Goal: Task Accomplishment & Management: Manage account settings

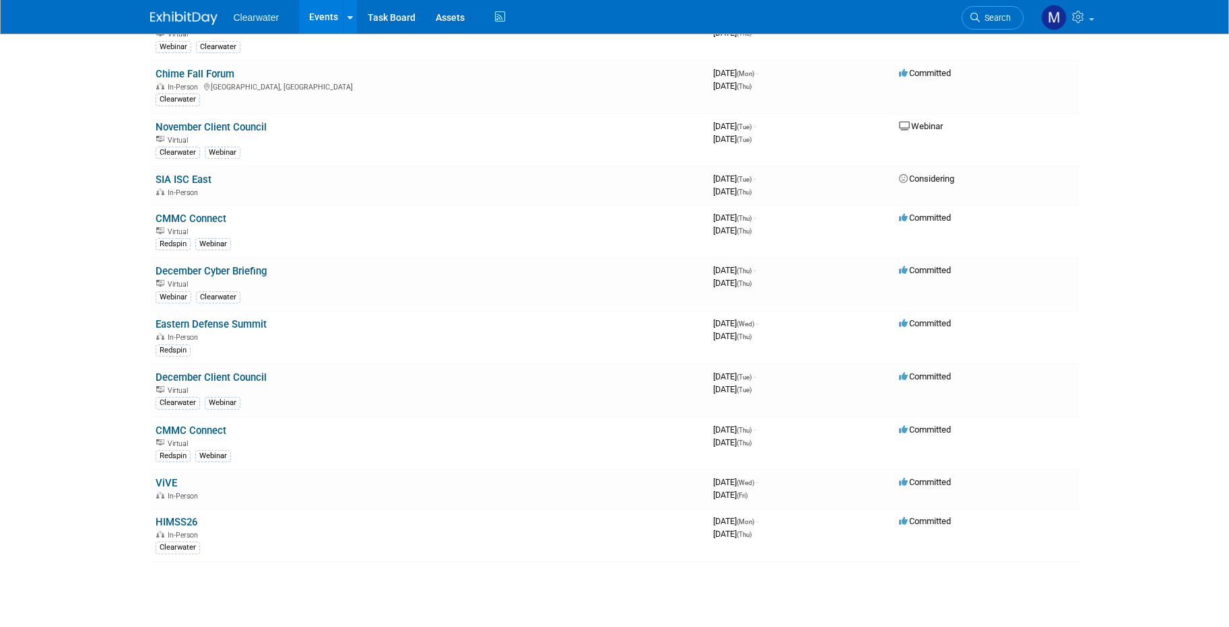
scroll to position [994, 0]
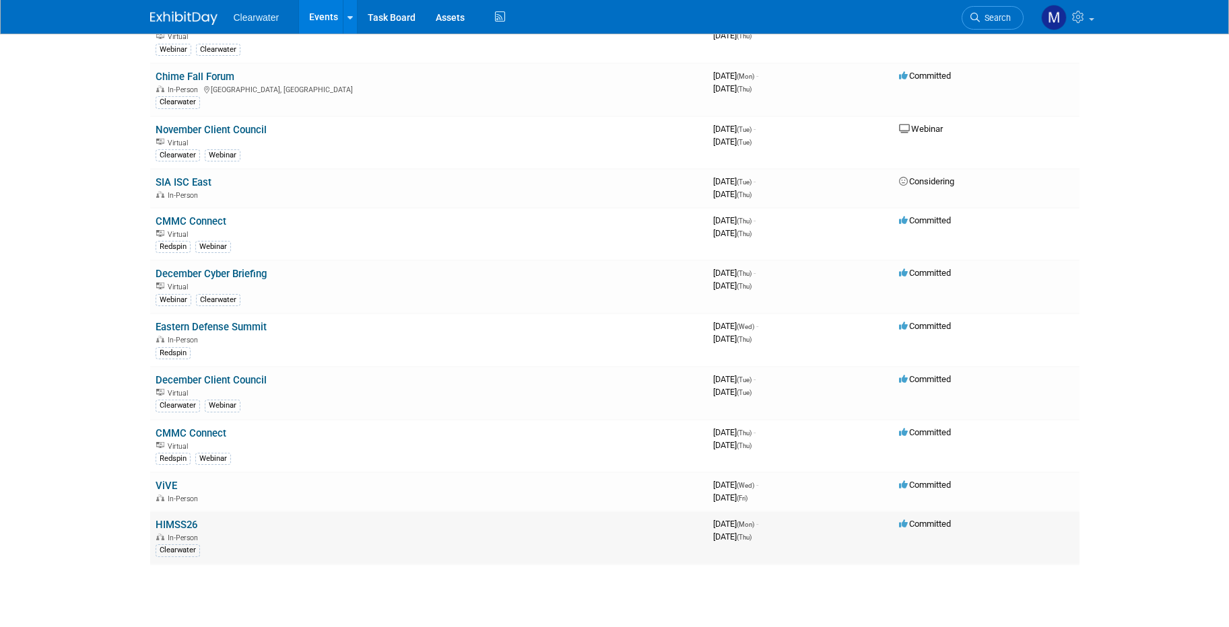
click at [176, 519] on link "HIMSS26" at bounding box center [177, 525] width 42 height 12
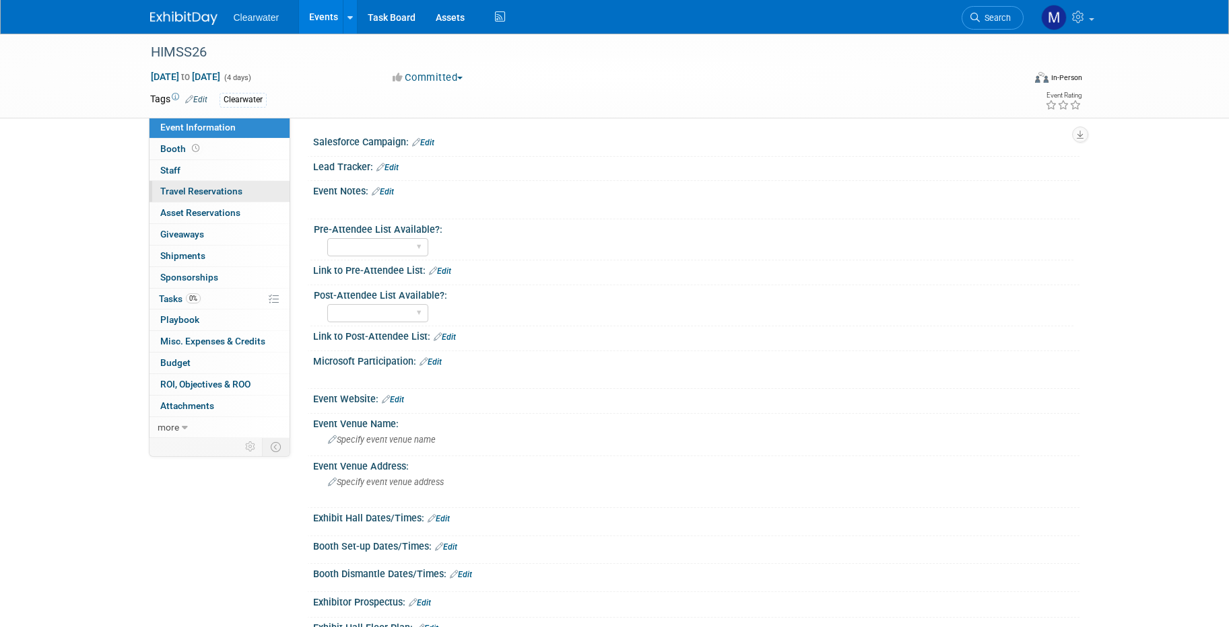
click at [214, 186] on span "Travel Reservations 0" at bounding box center [201, 191] width 82 height 11
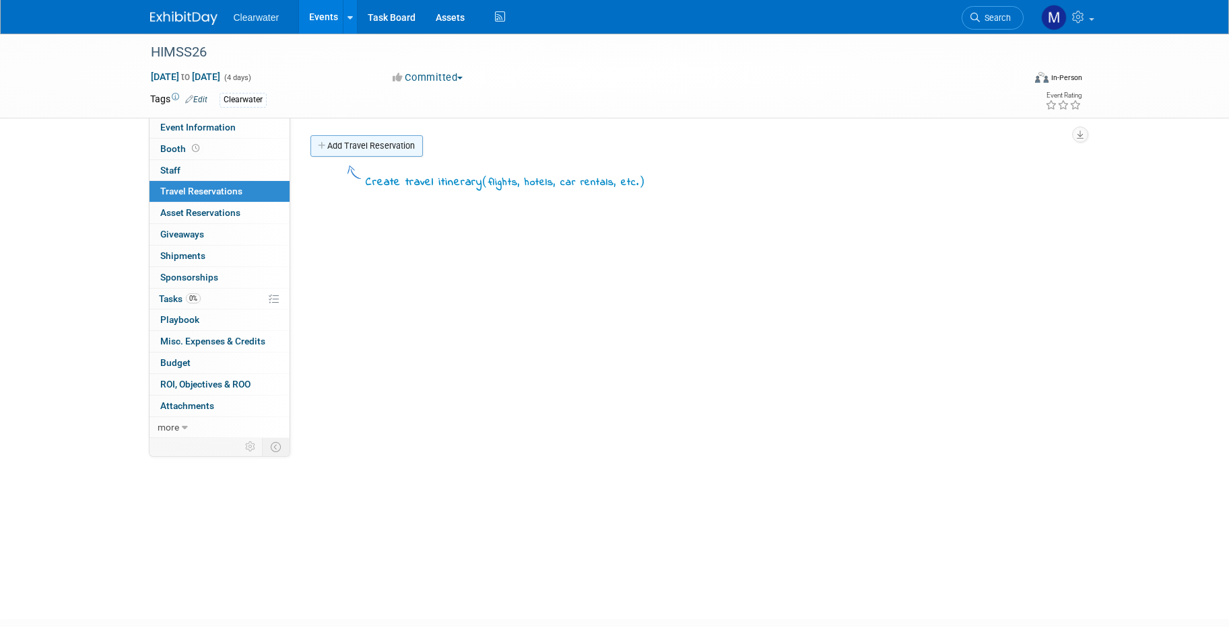
click at [341, 153] on link "Add Travel Reservation" at bounding box center [366, 146] width 112 height 22
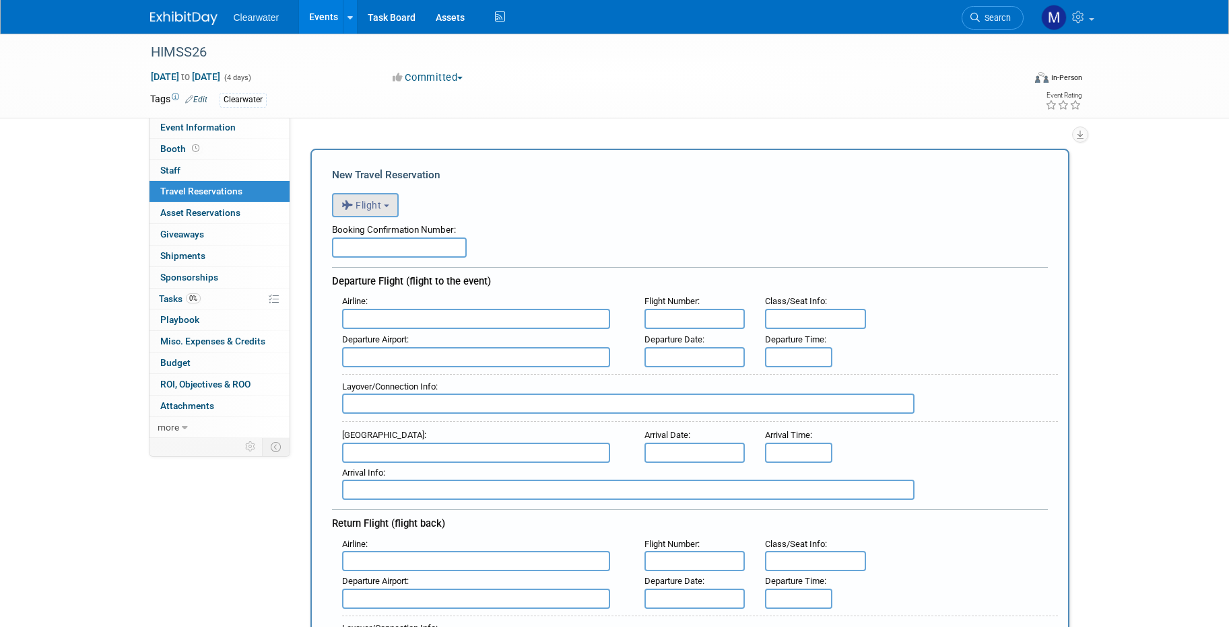
click at [349, 203] on icon "button" at bounding box center [348, 206] width 15 height 18
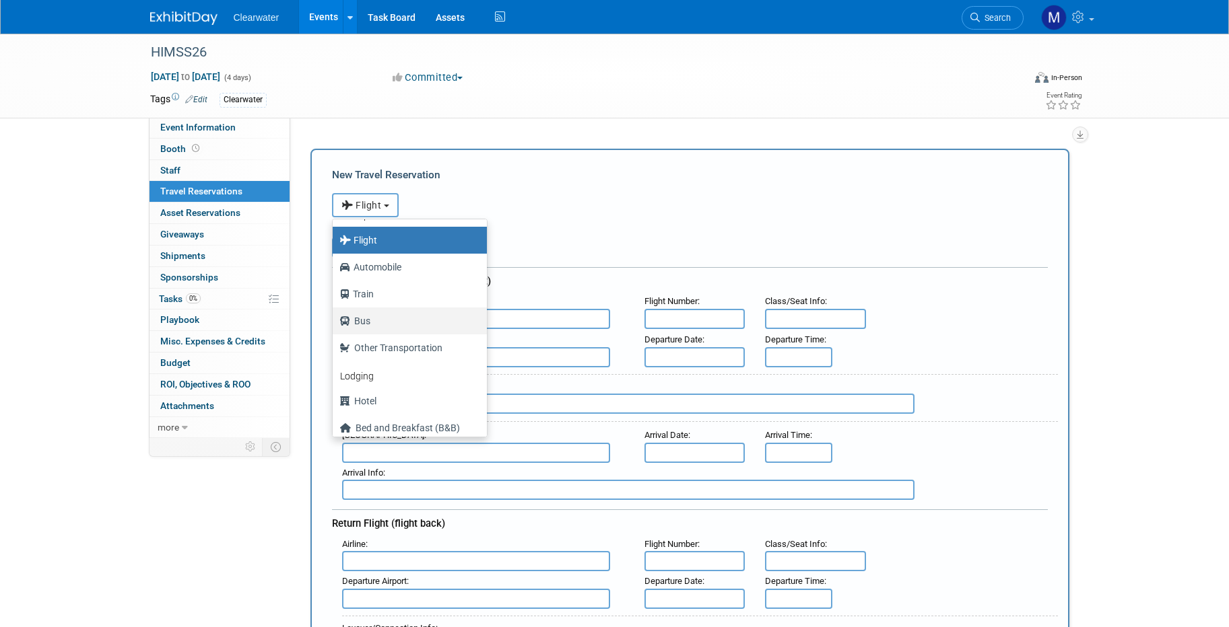
scroll to position [57, 0]
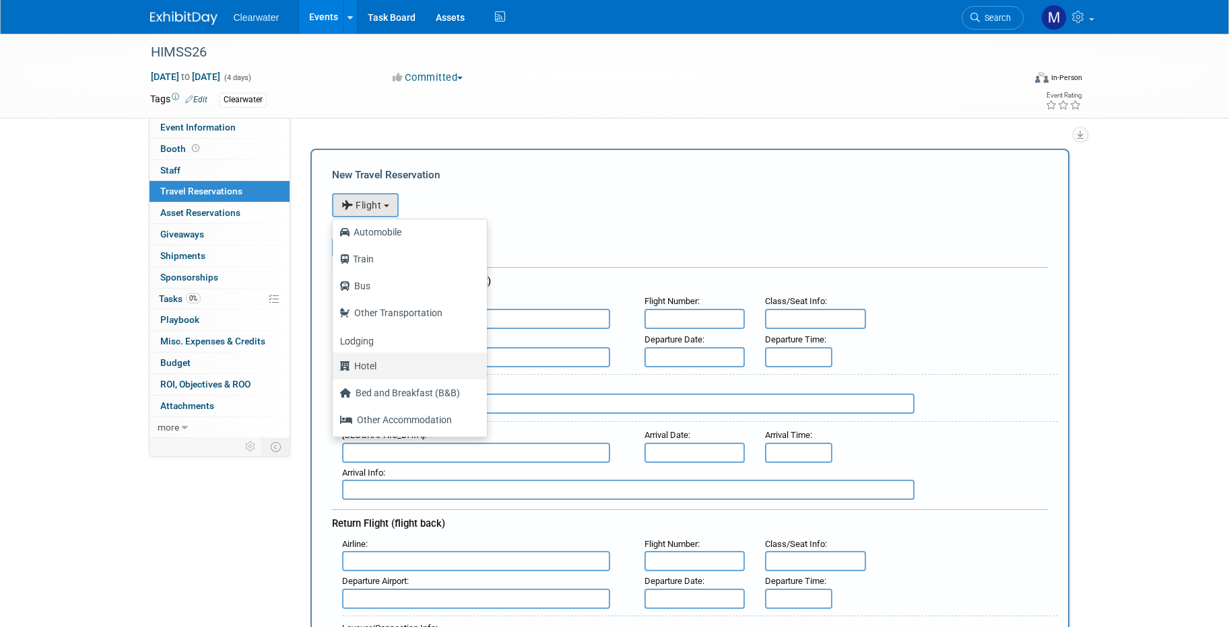
click at [426, 360] on label "Hotel" at bounding box center [406, 366] width 134 height 22
click at [335, 360] on input "Hotel" at bounding box center [330, 364] width 9 height 9
select select "6"
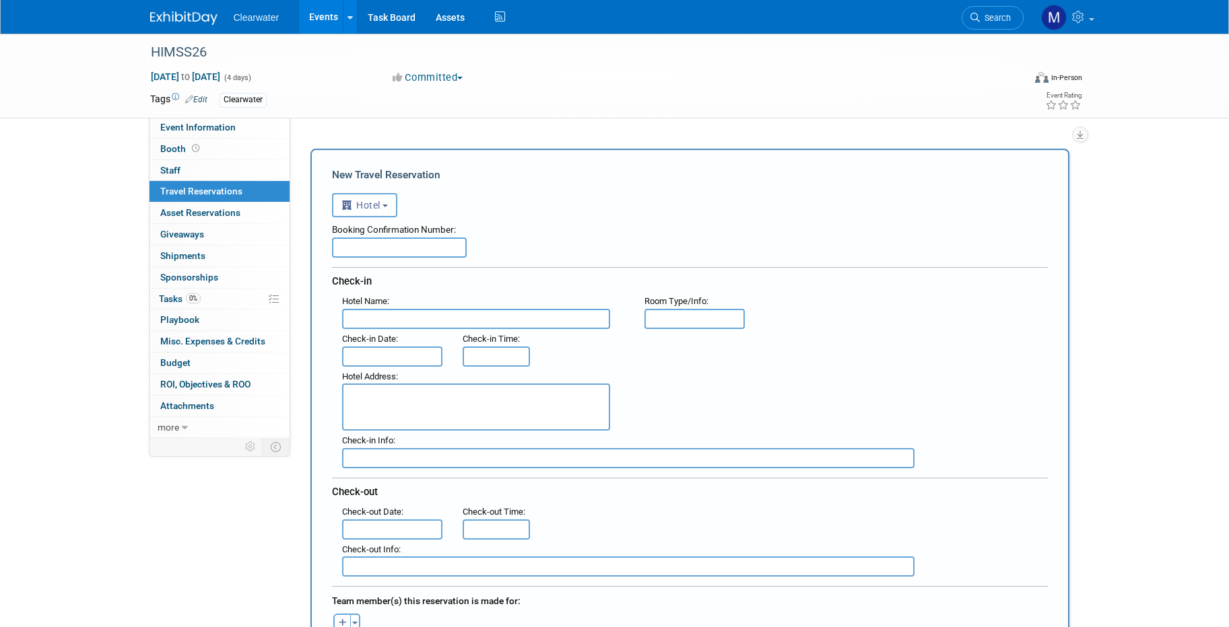
click at [531, 256] on div "Booking Confirmation Number:" at bounding box center [690, 237] width 716 height 40
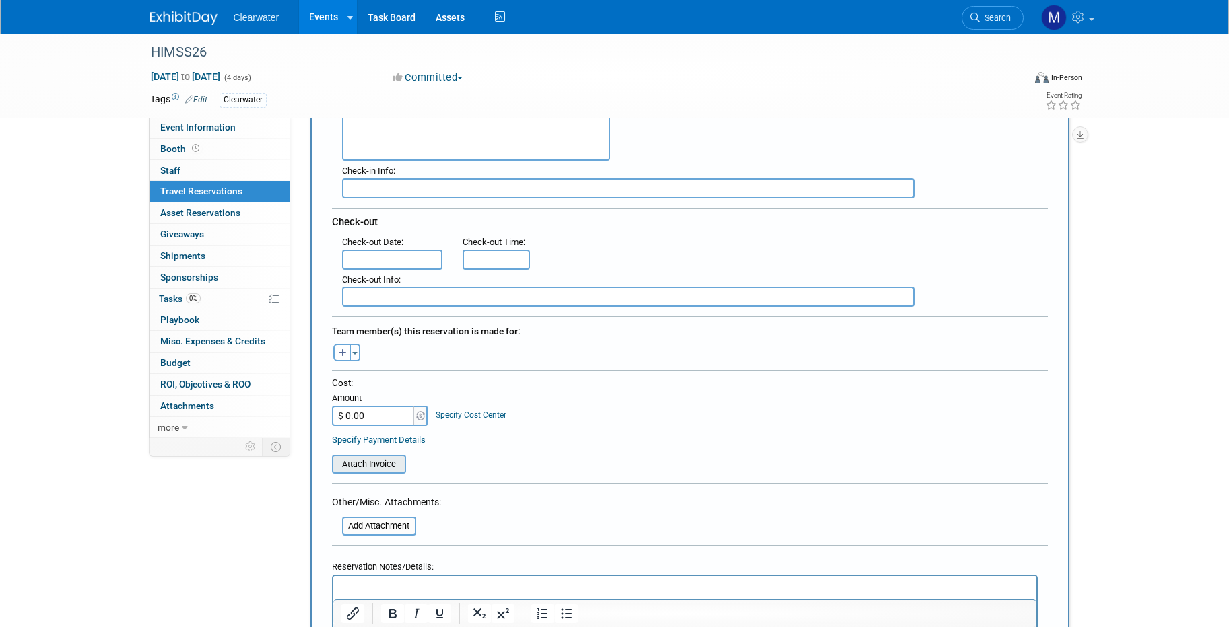
click at [383, 462] on input "file" at bounding box center [324, 464] width 160 height 16
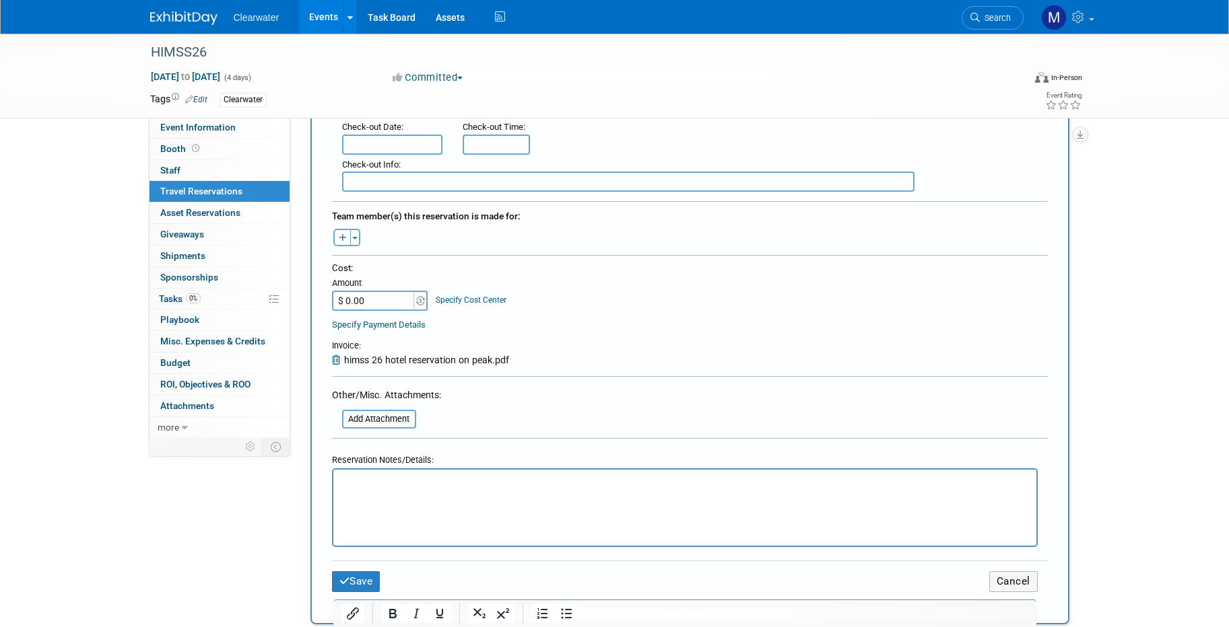
scroll to position [502, 0]
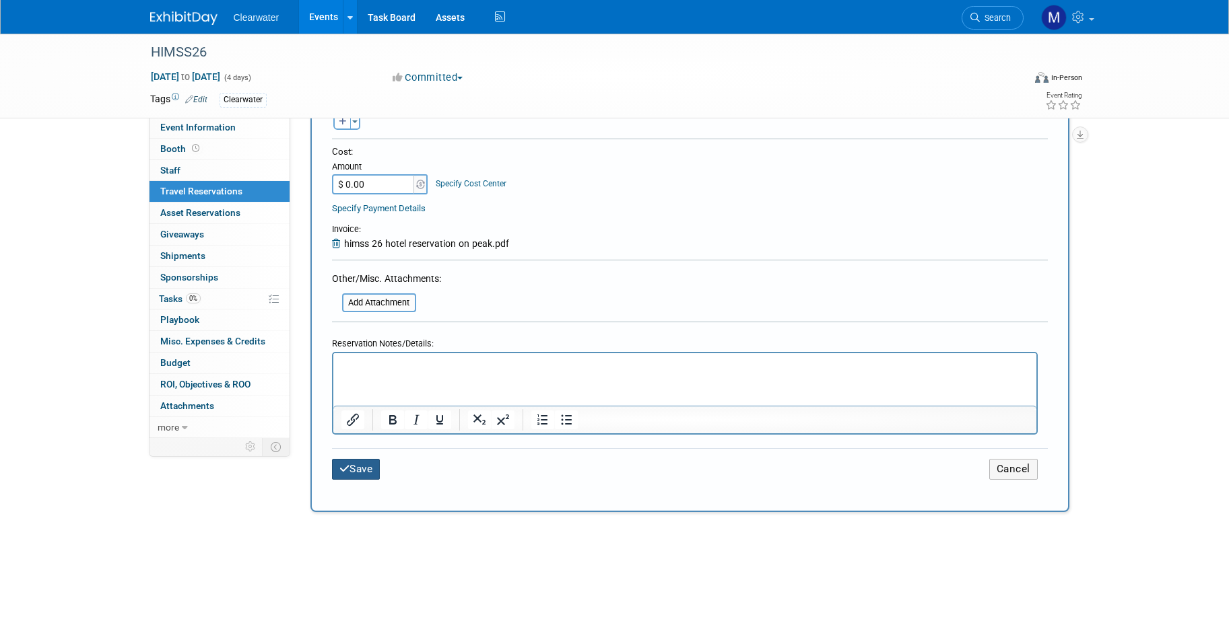
click at [357, 469] on button "Save" at bounding box center [356, 469] width 48 height 21
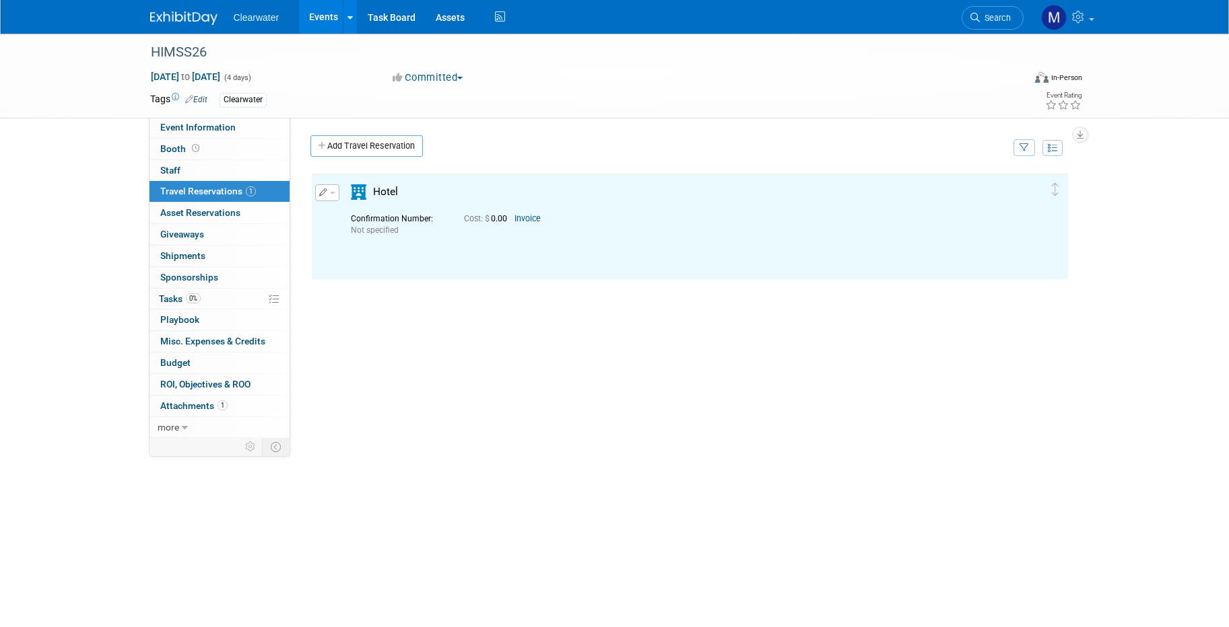
scroll to position [0, 0]
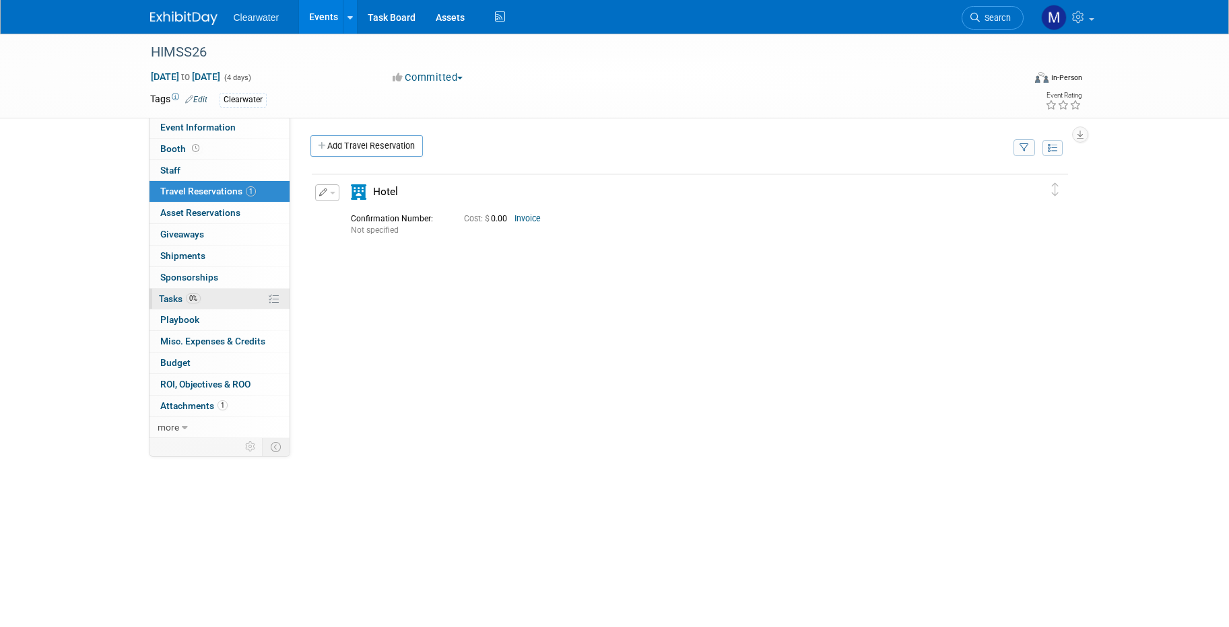
click at [209, 296] on link "0% Tasks 0%" at bounding box center [219, 299] width 140 height 21
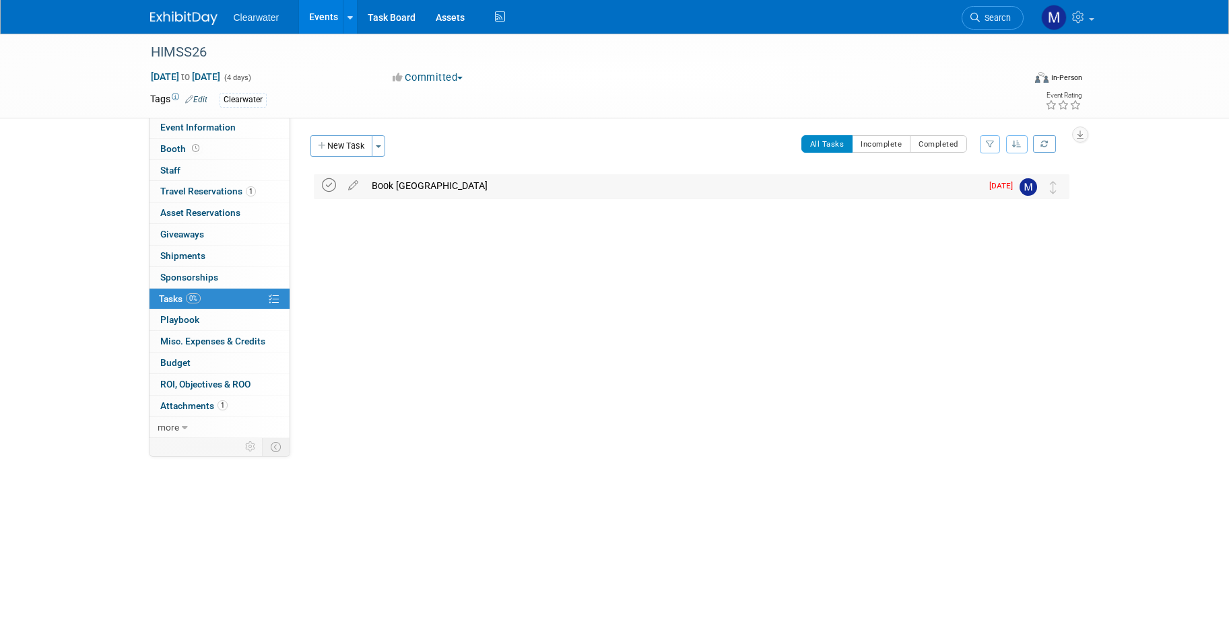
click at [324, 185] on icon at bounding box center [329, 185] width 14 height 14
click at [349, 143] on button "New Task" at bounding box center [341, 146] width 62 height 22
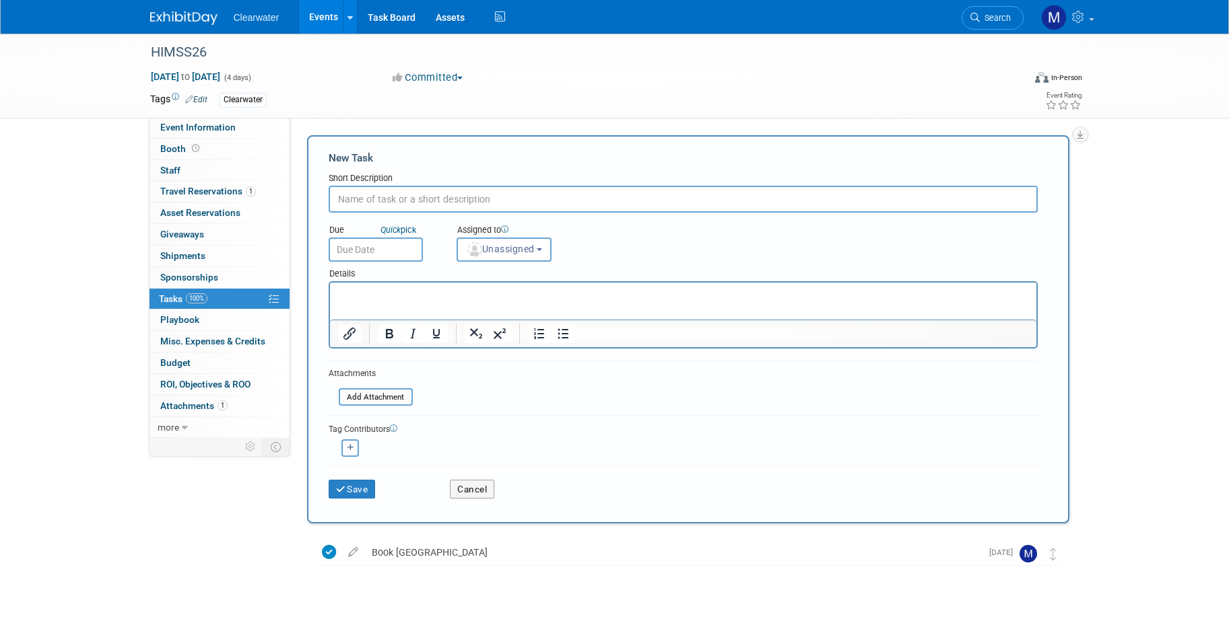
click at [396, 294] on p "Rich Text Area. Press ALT-0 for help." at bounding box center [682, 294] width 691 height 13
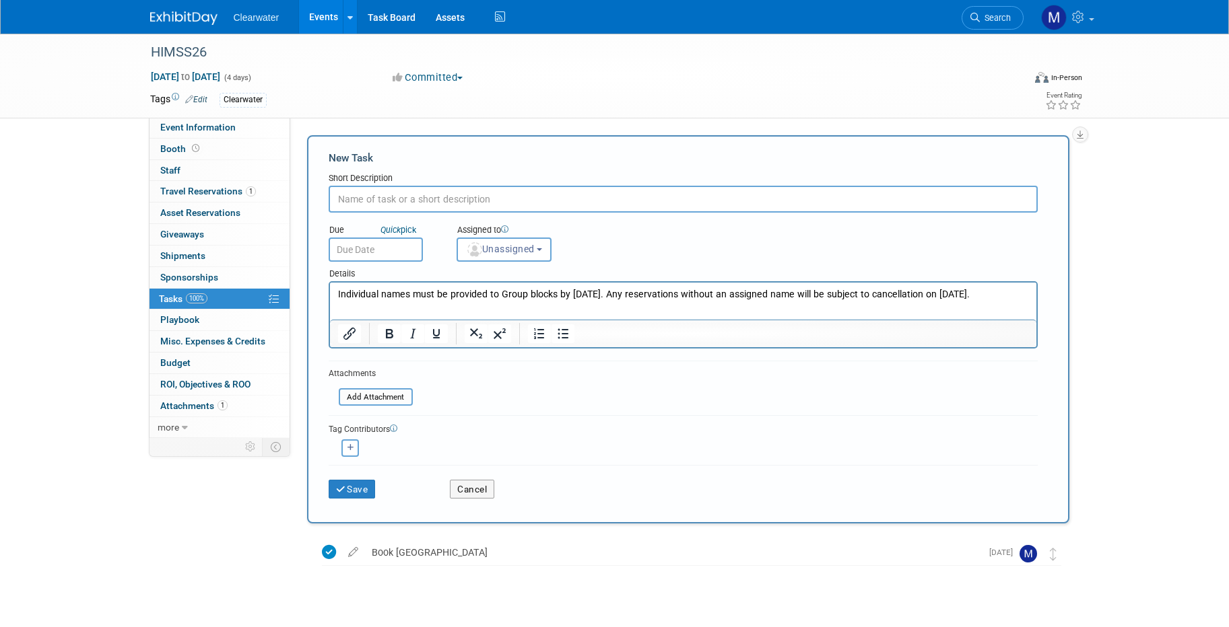
click at [399, 195] on input "text" at bounding box center [683, 199] width 709 height 27
drag, startPoint x: 353, startPoint y: 199, endPoint x: 300, endPoint y: 193, distance: 53.5
click at [300, 193] on div "New Task Toggle Dropdown Create a new task for this event Copy tasks from anoth…" at bounding box center [684, 329] width 769 height 388
drag, startPoint x: 488, startPoint y: 200, endPoint x: 456, endPoint y: 198, distance: 32.4
click at [456, 198] on input "Assign individual Names to too," at bounding box center [683, 199] width 709 height 27
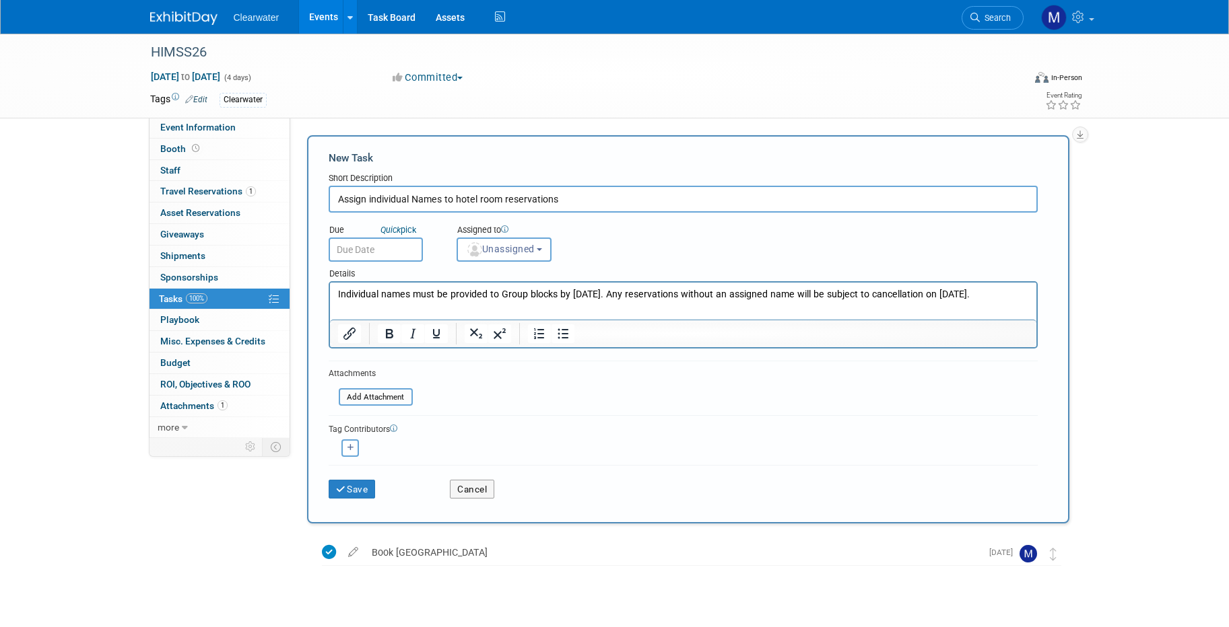
type input "Assign individual Names to hotel room reservations"
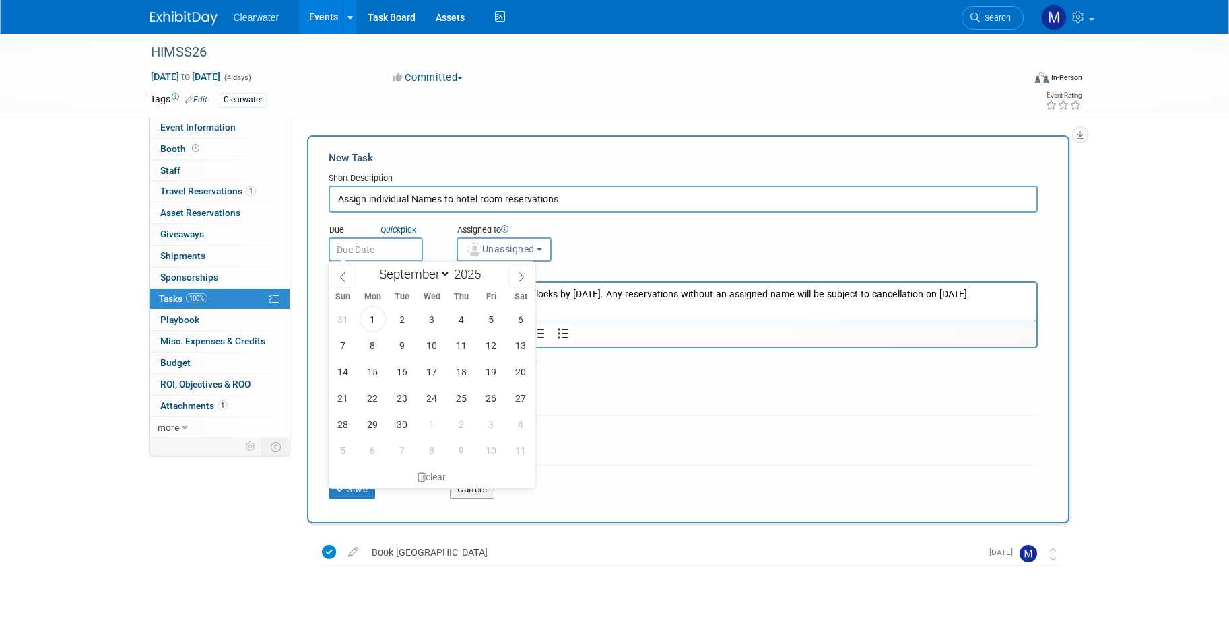
click at [370, 252] on input "text" at bounding box center [376, 250] width 94 height 24
click at [522, 282] on span at bounding box center [521, 276] width 24 height 23
click at [535, 275] on div "January February March April May June July August September October November De…" at bounding box center [432, 273] width 207 height 23
click at [524, 275] on icon at bounding box center [520, 277] width 9 height 9
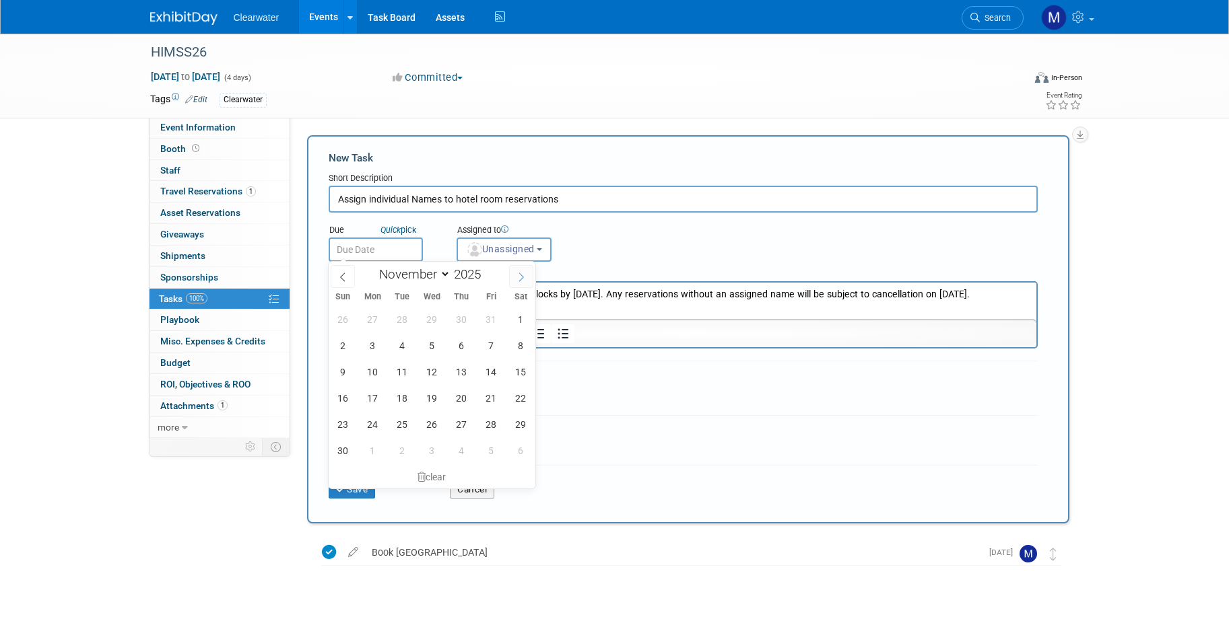
select select "11"
click at [371, 347] on span "8" at bounding box center [373, 346] width 26 height 26
type input "Dec 8, 2025"
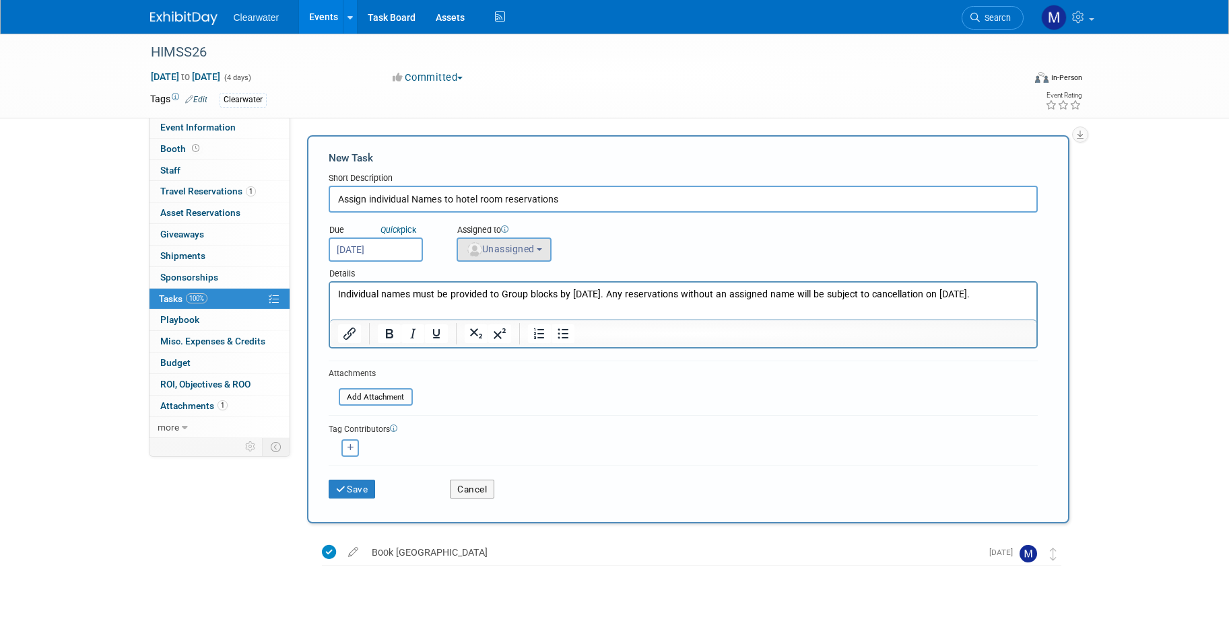
click at [512, 258] on button "Unassigned" at bounding box center [504, 250] width 96 height 24
click at [522, 287] on label "Monica Pastor (me)" at bounding box center [522, 290] width 116 height 22
click at [459, 287] on input "Monica Pastor (me)" at bounding box center [454, 287] width 9 height 9
select select "64254334-9387-4d6a-96b6-2827250710f2"
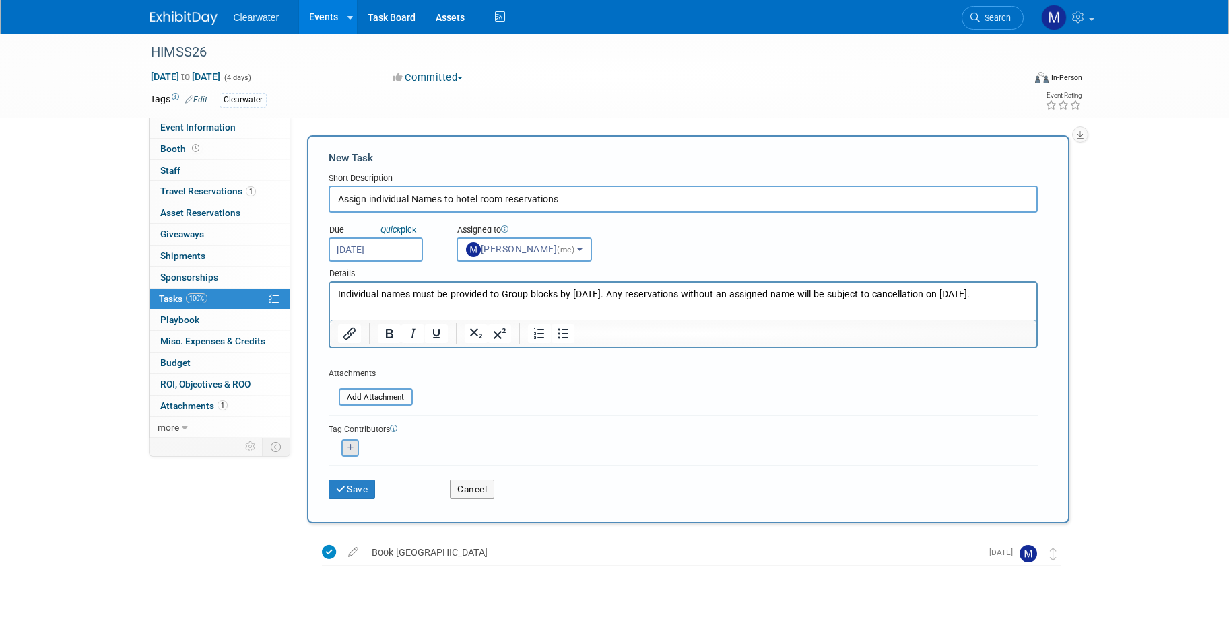
click at [349, 449] on button "button" at bounding box center [350, 449] width 18 height 18
select select
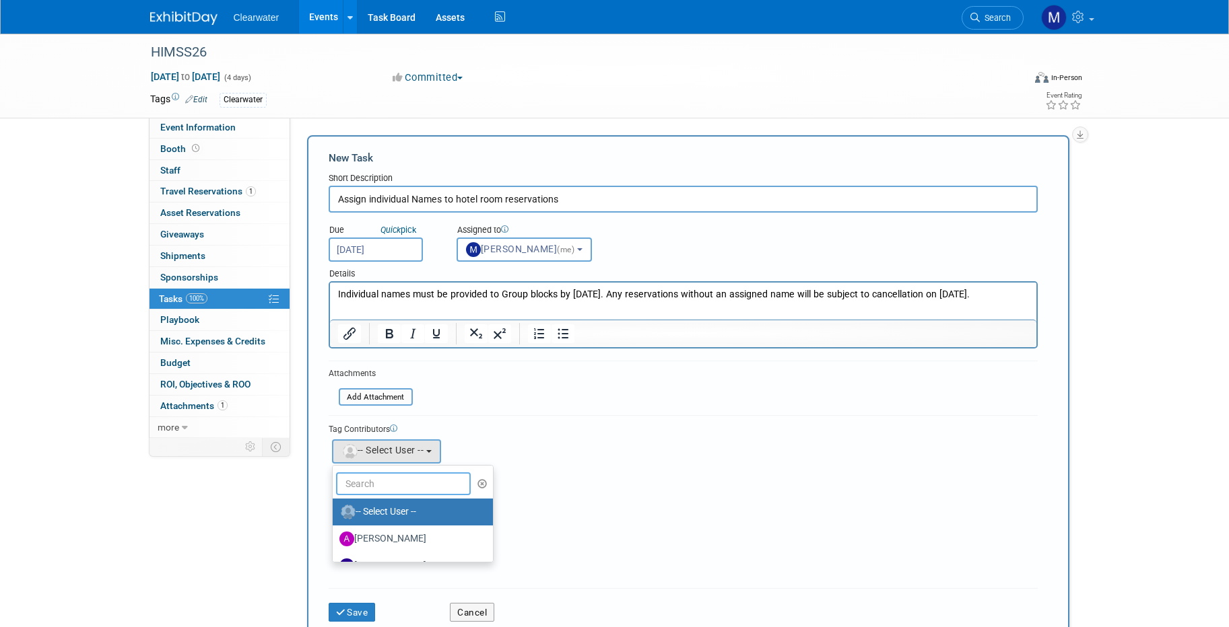
click at [438, 485] on input "text" at bounding box center [403, 484] width 135 height 23
click at [620, 469] on div "Tag Contributors Alicia remove remove" at bounding box center [683, 497] width 709 height 165
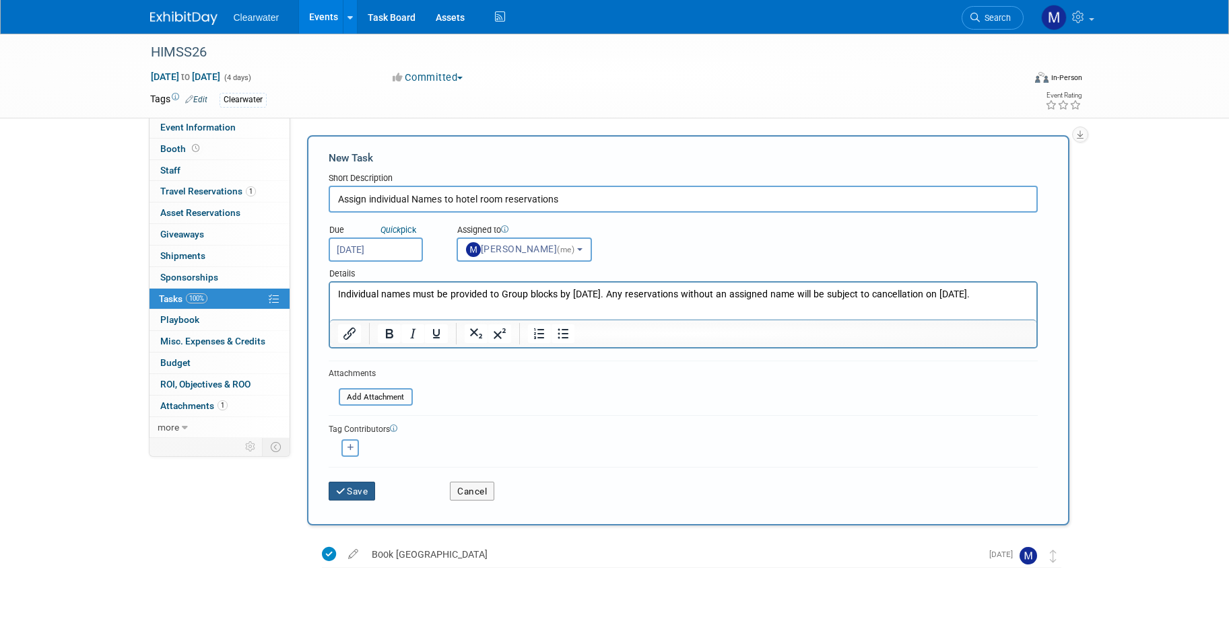
click at [372, 488] on button "Save" at bounding box center [352, 491] width 47 height 19
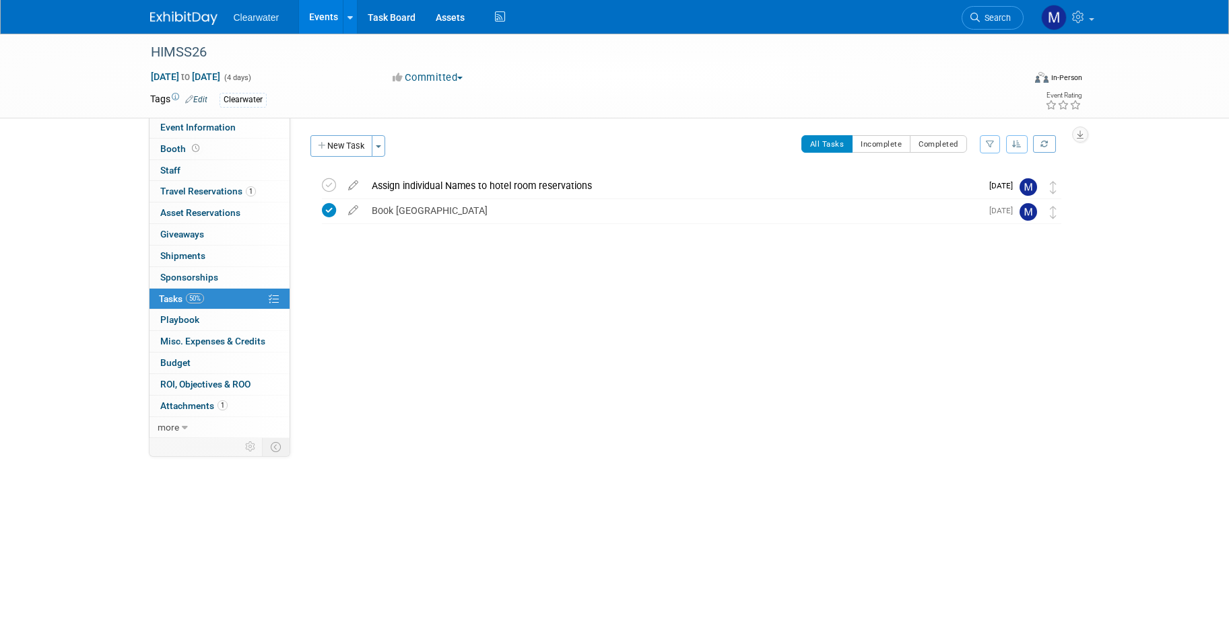
click at [529, 436] on div "HIMSS26 Mar 9, 2026 to Mar 12, 2026 (4 days) Mar 9, 2026 to Mar 12, 2026 Commit…" at bounding box center [614, 277] width 1229 height 487
click at [308, 14] on link "Events" at bounding box center [323, 17] width 49 height 34
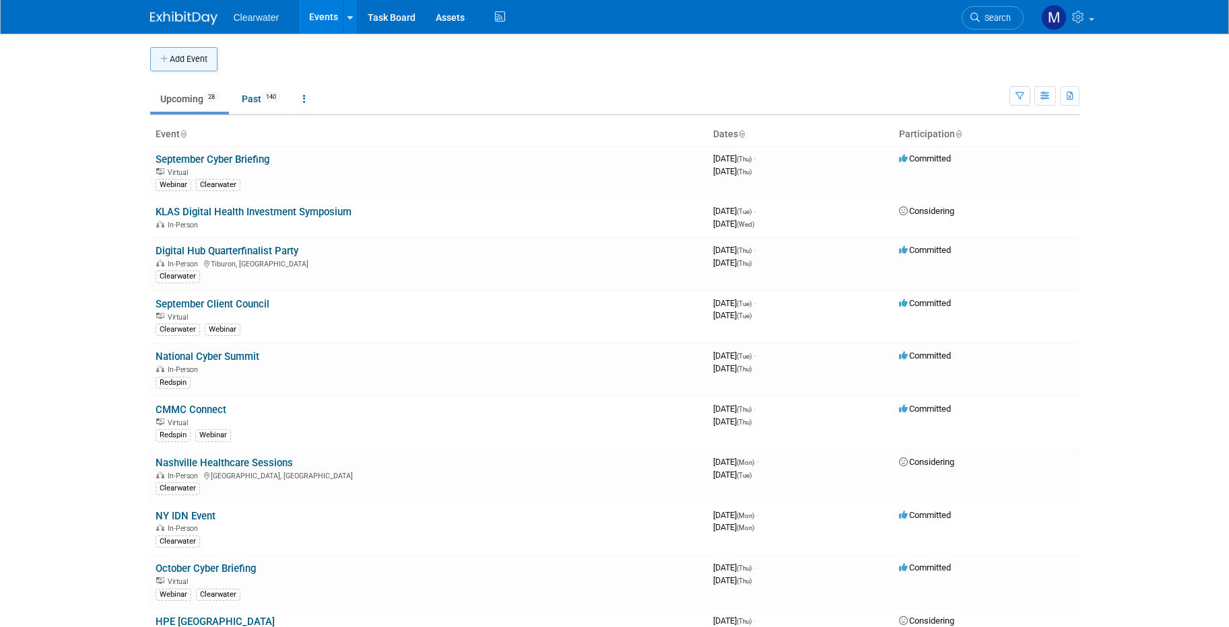
click at [174, 55] on button "Add Event" at bounding box center [183, 59] width 67 height 24
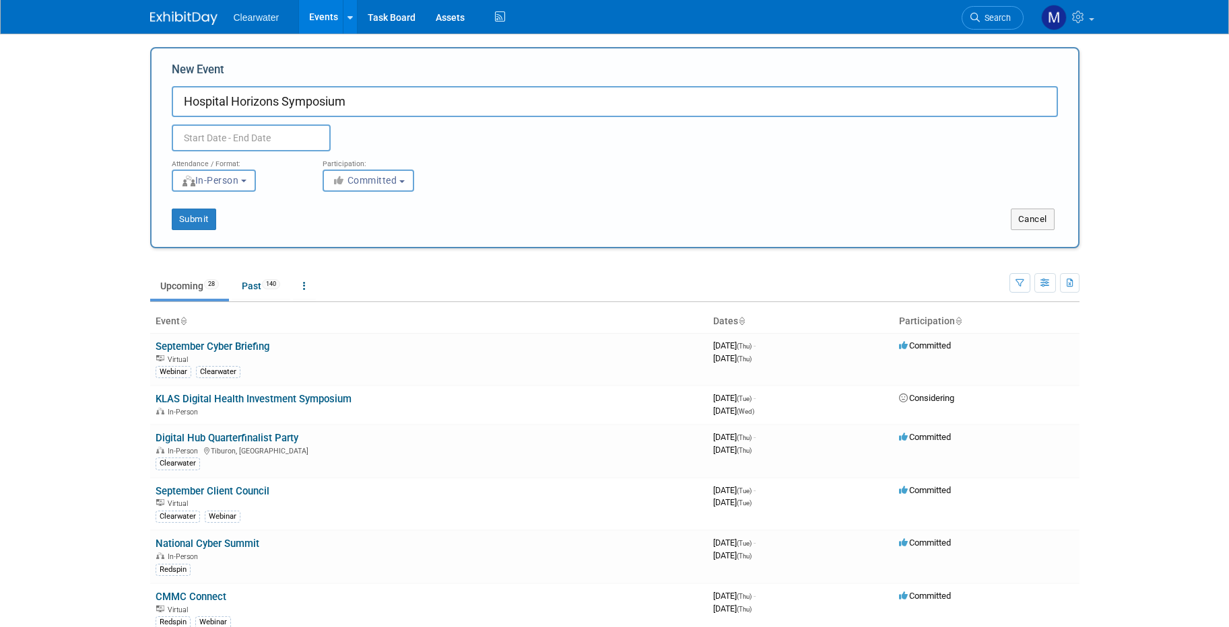
type input "Hospital Horizons Symposium"
click at [279, 130] on input "text" at bounding box center [251, 138] width 159 height 27
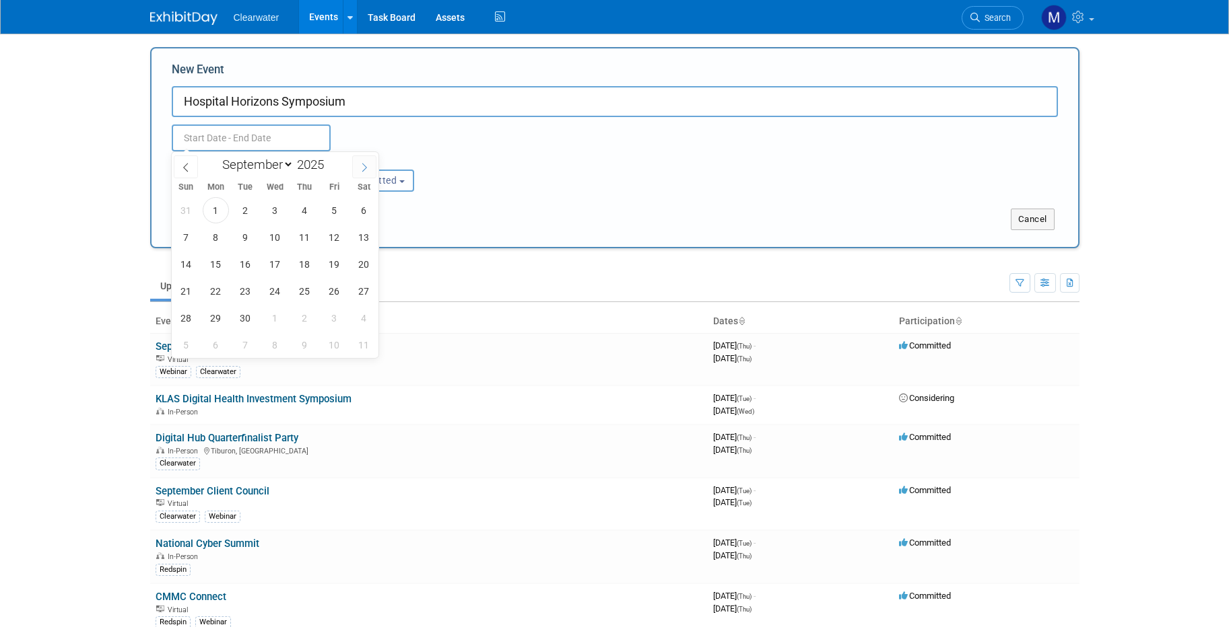
click at [360, 172] on span at bounding box center [364, 167] width 24 height 23
select select "9"
click at [216, 240] on span "6" at bounding box center [216, 237] width 26 height 26
click at [250, 238] on span "7" at bounding box center [245, 237] width 26 height 26
type input "[DATE] to [DATE]"
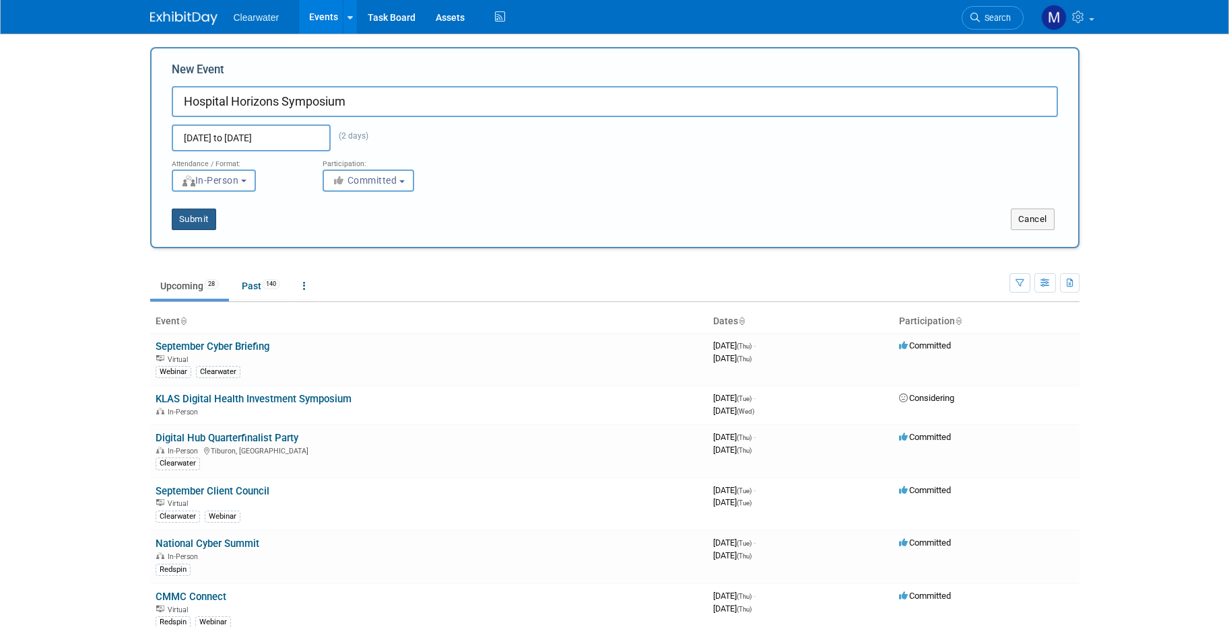
click at [196, 221] on button "Submit" at bounding box center [194, 220] width 44 height 22
type input "Hospital Horizons Symposium"
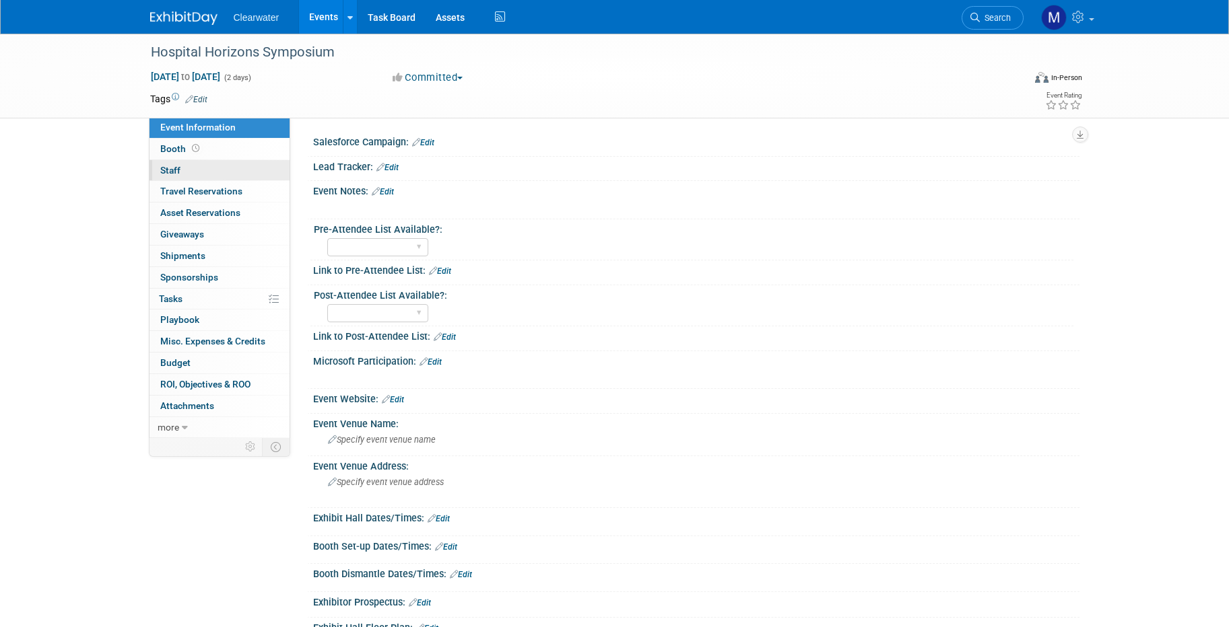
click at [202, 167] on link "0 Staff 0" at bounding box center [219, 170] width 140 height 21
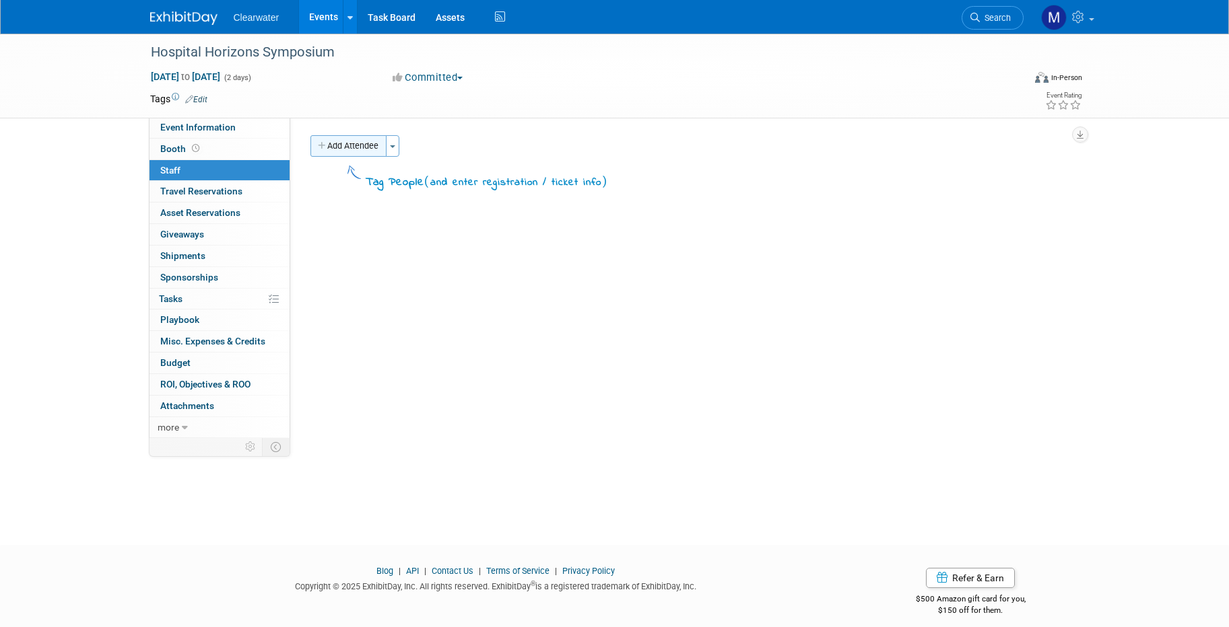
click at [356, 147] on button "Add Attendee" at bounding box center [348, 146] width 76 height 22
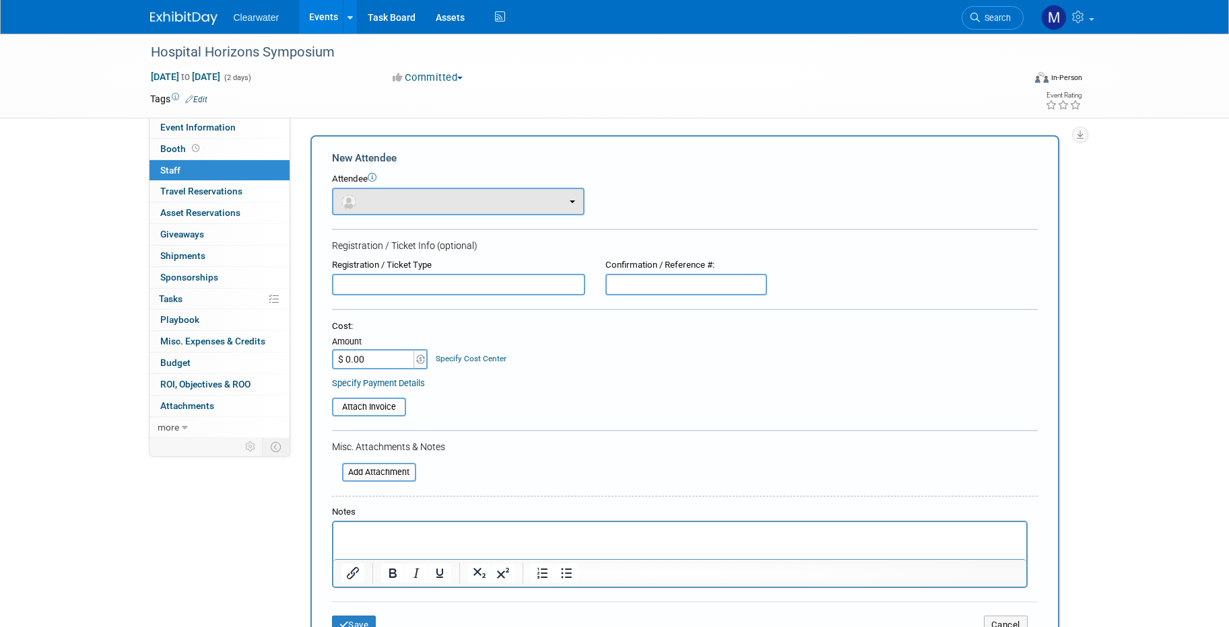
click at [409, 197] on button "button" at bounding box center [458, 202] width 252 height 28
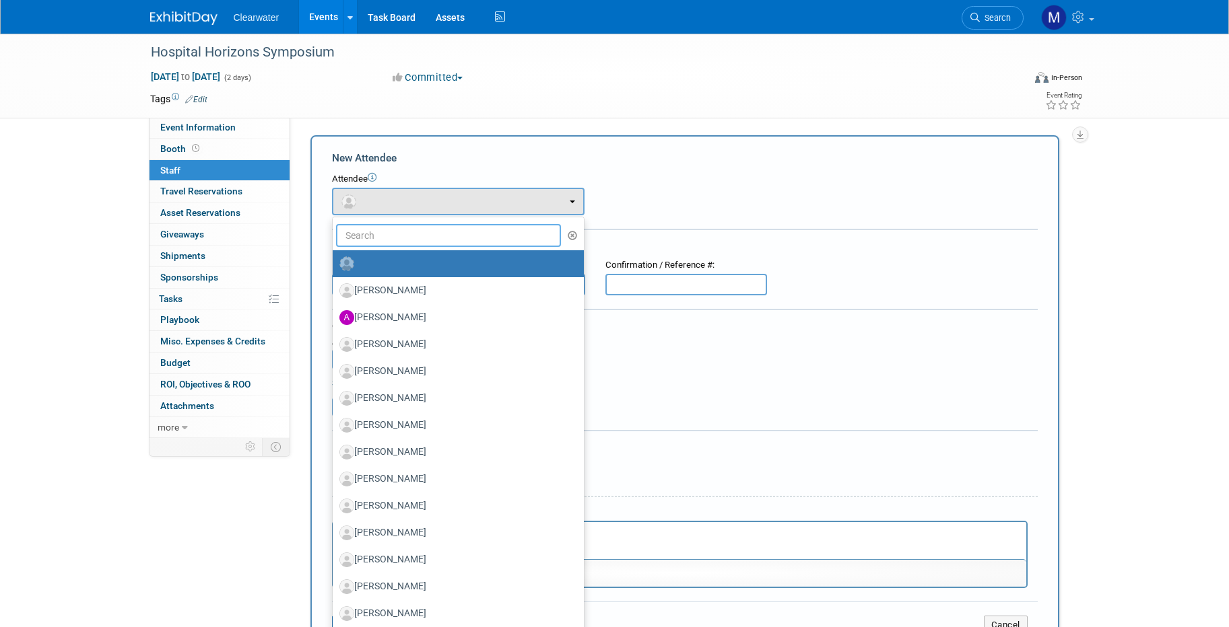
click at [411, 236] on input "text" at bounding box center [449, 235] width 226 height 23
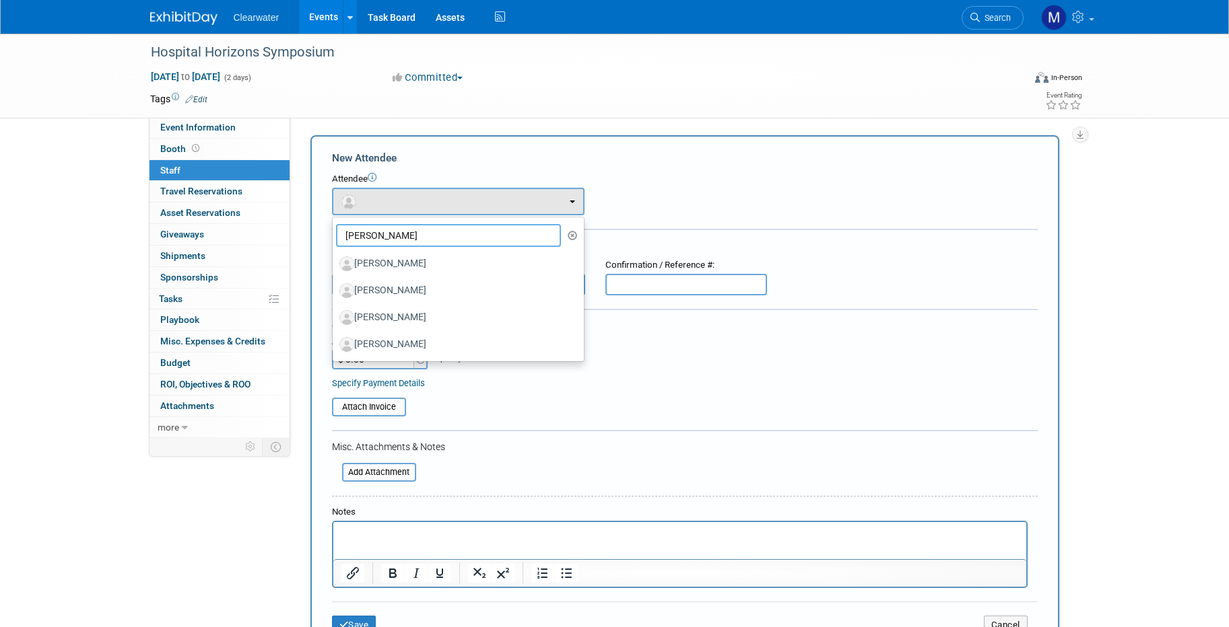
type input "Steve"
drag, startPoint x: 411, startPoint y: 236, endPoint x: 436, endPoint y: 271, distance: 43.9
click at [436, 271] on label "Steve Cagle" at bounding box center [454, 264] width 231 height 22
click at [335, 267] on input "Steve Cagle" at bounding box center [330, 262] width 9 height 9
select select "149fed0c-22a0-4446-9f92-f65a22ca674b"
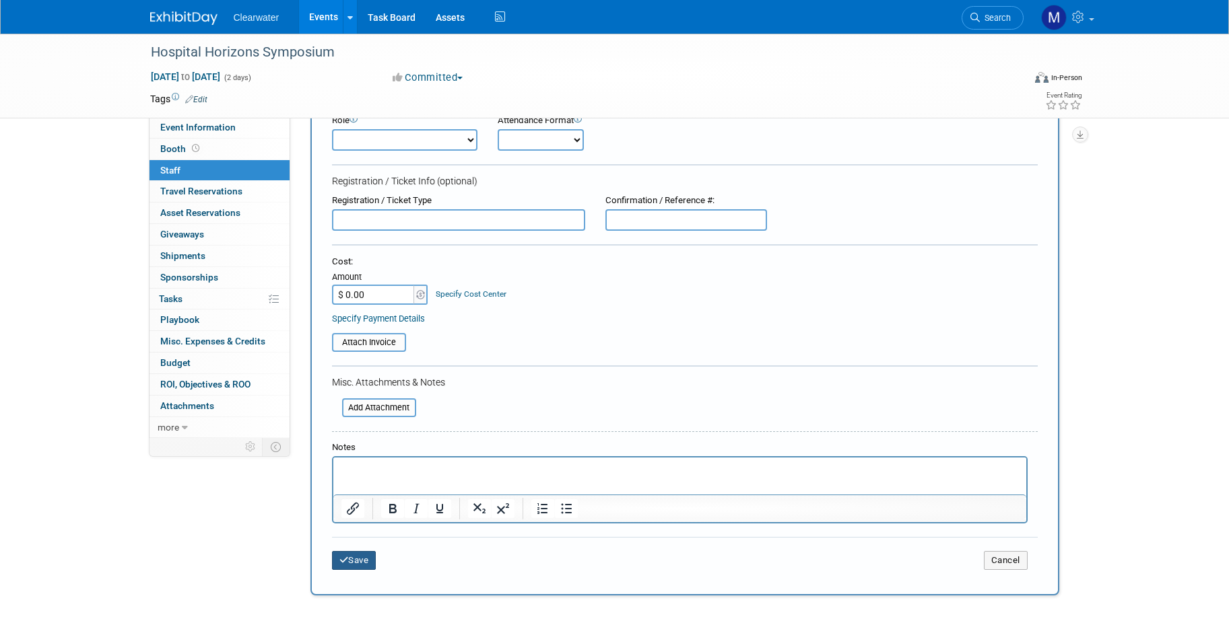
click at [353, 551] on button "Save" at bounding box center [354, 560] width 44 height 19
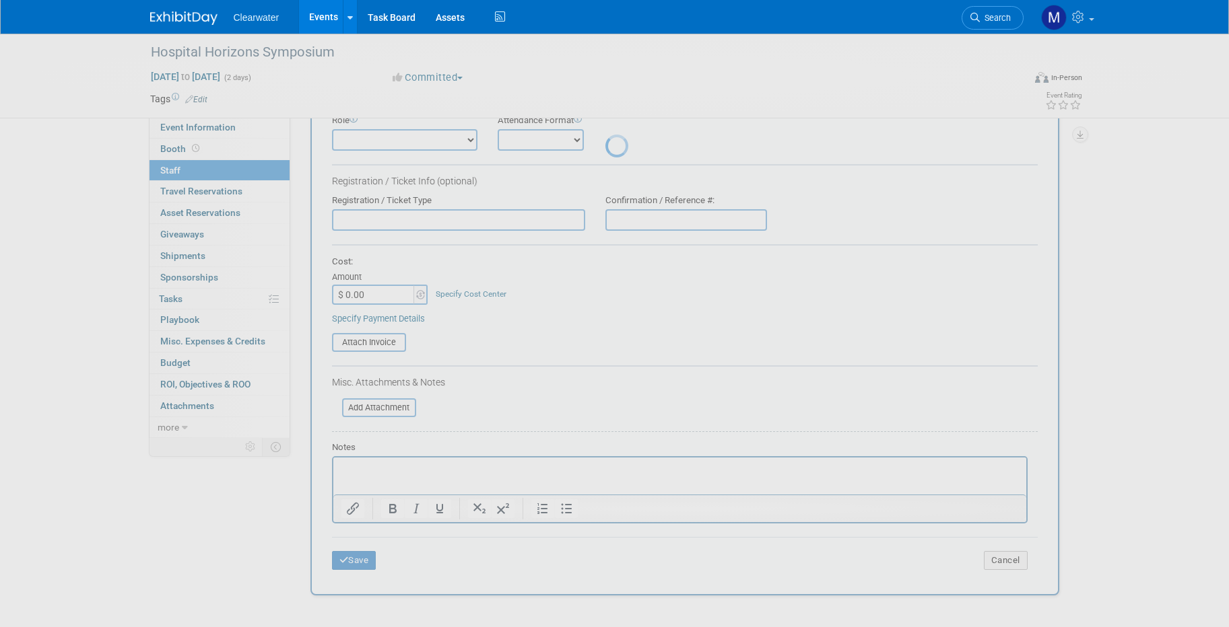
scroll to position [12, 0]
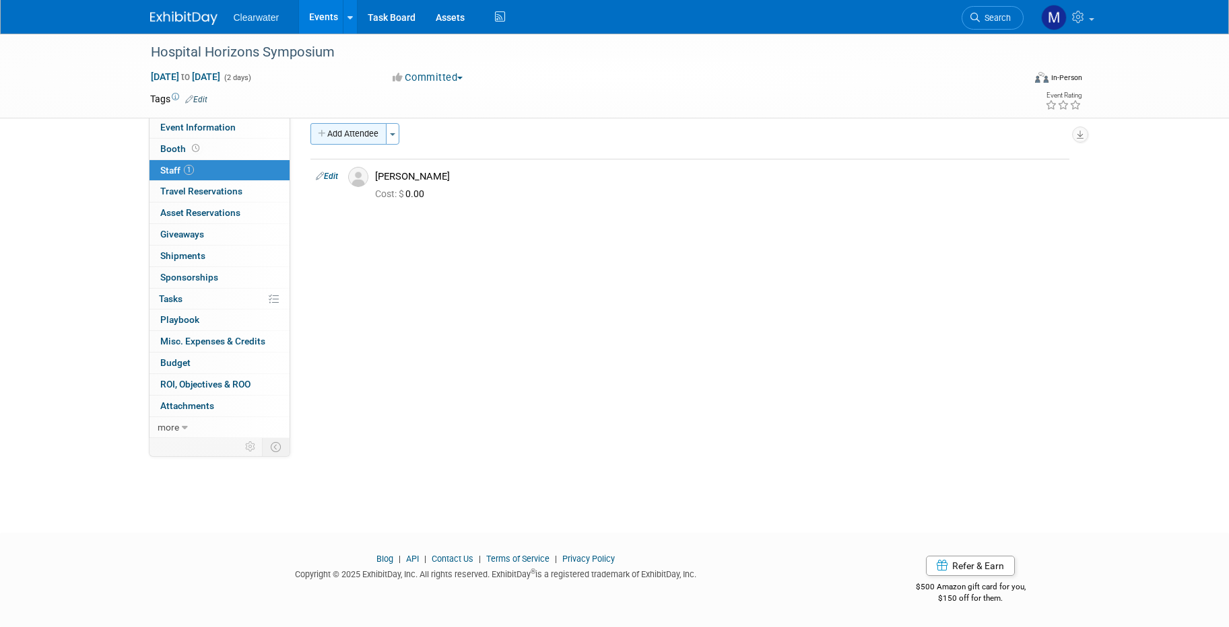
click at [329, 125] on button "Add Attendee" at bounding box center [348, 134] width 76 height 22
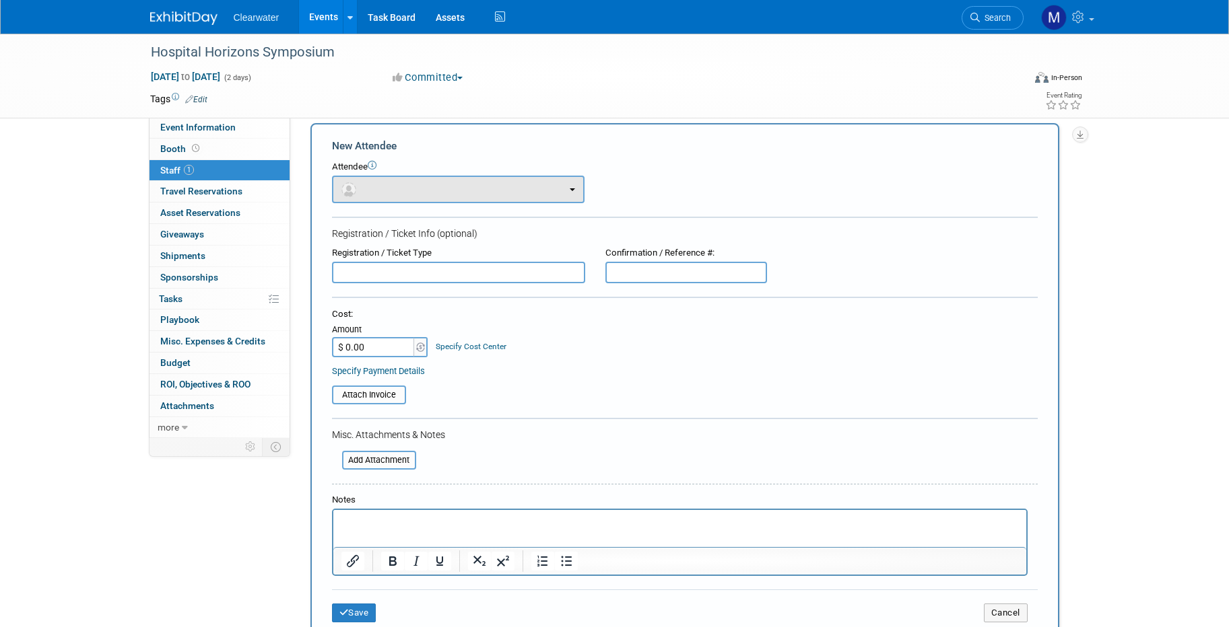
scroll to position [0, 0]
click at [429, 180] on button "button" at bounding box center [458, 190] width 252 height 28
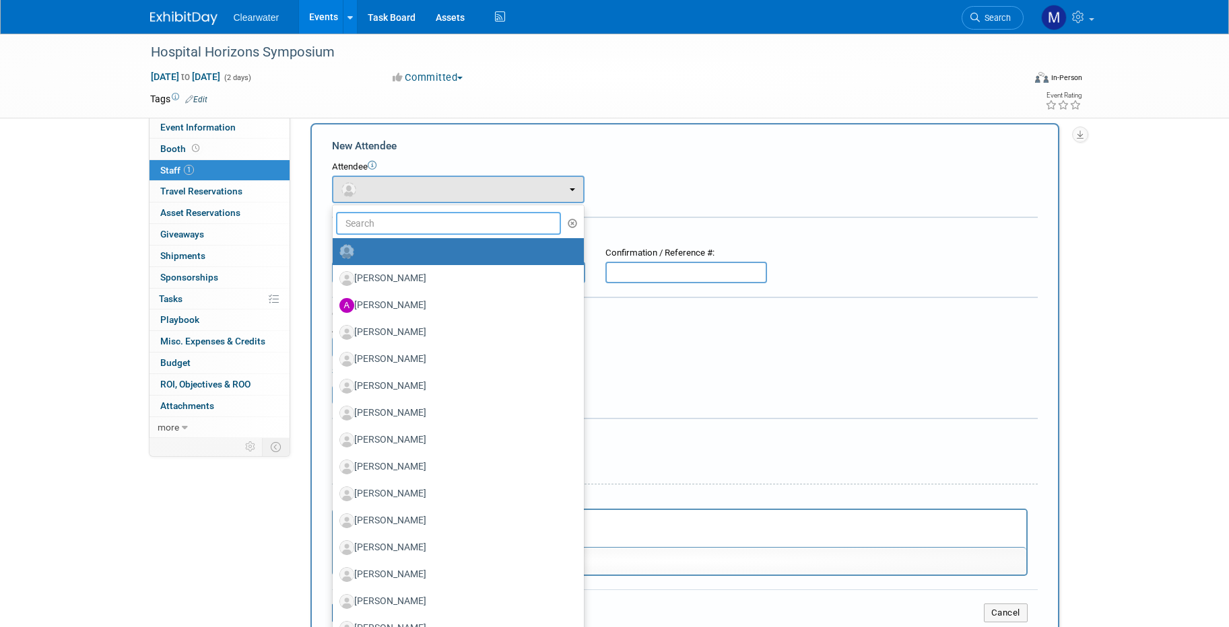
click at [448, 217] on input "text" at bounding box center [449, 223] width 226 height 23
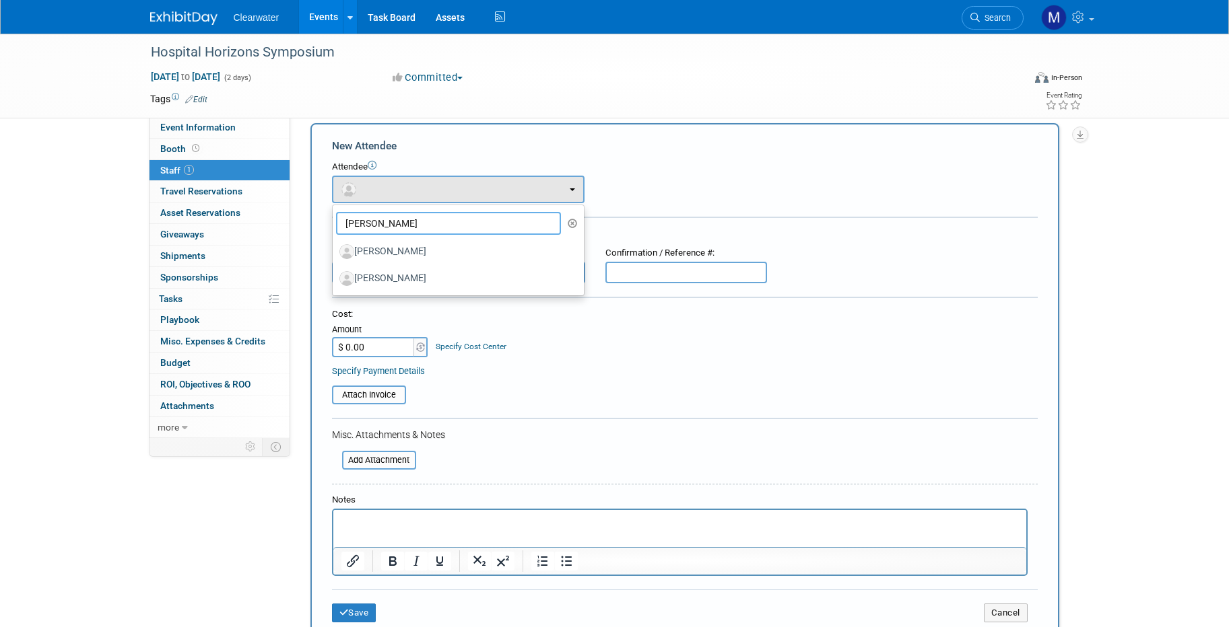
type input "Andrew"
drag, startPoint x: 447, startPoint y: 219, endPoint x: 437, endPoint y: 248, distance: 31.3
click at [437, 248] on label "Andrew Mahler" at bounding box center [454, 252] width 231 height 22
click at [335, 248] on input "Andrew Mahler" at bounding box center [330, 250] width 9 height 9
select select "f3db432f-92f4-46af-beb4-dfddf65aaa21"
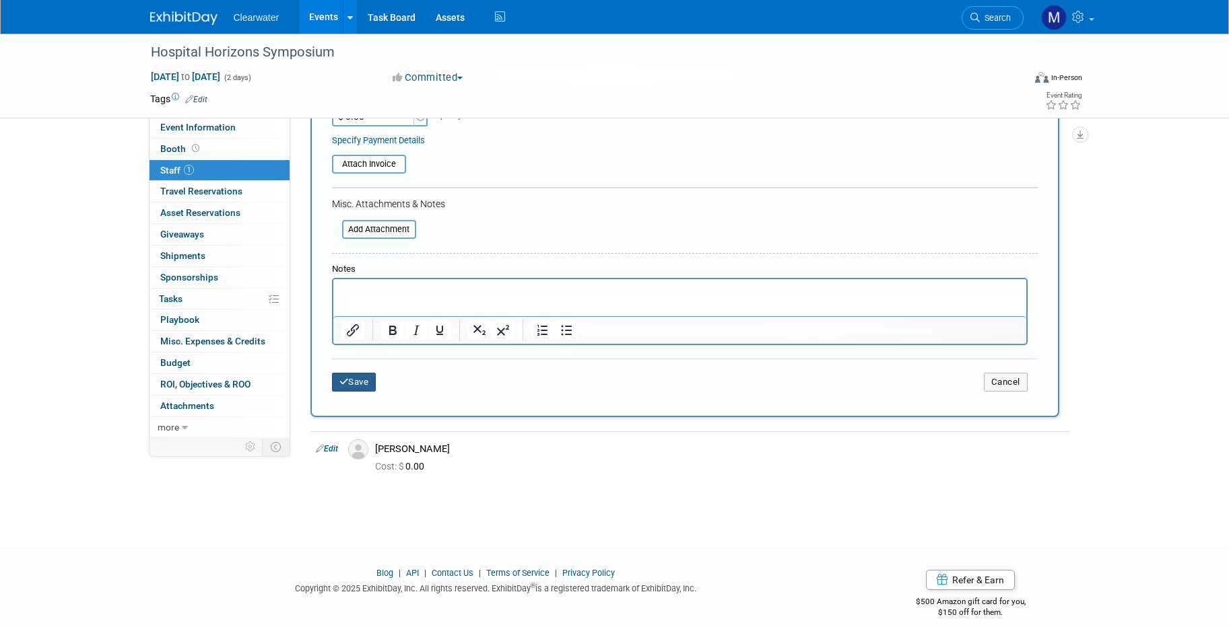
click at [357, 374] on button "Save" at bounding box center [354, 382] width 44 height 19
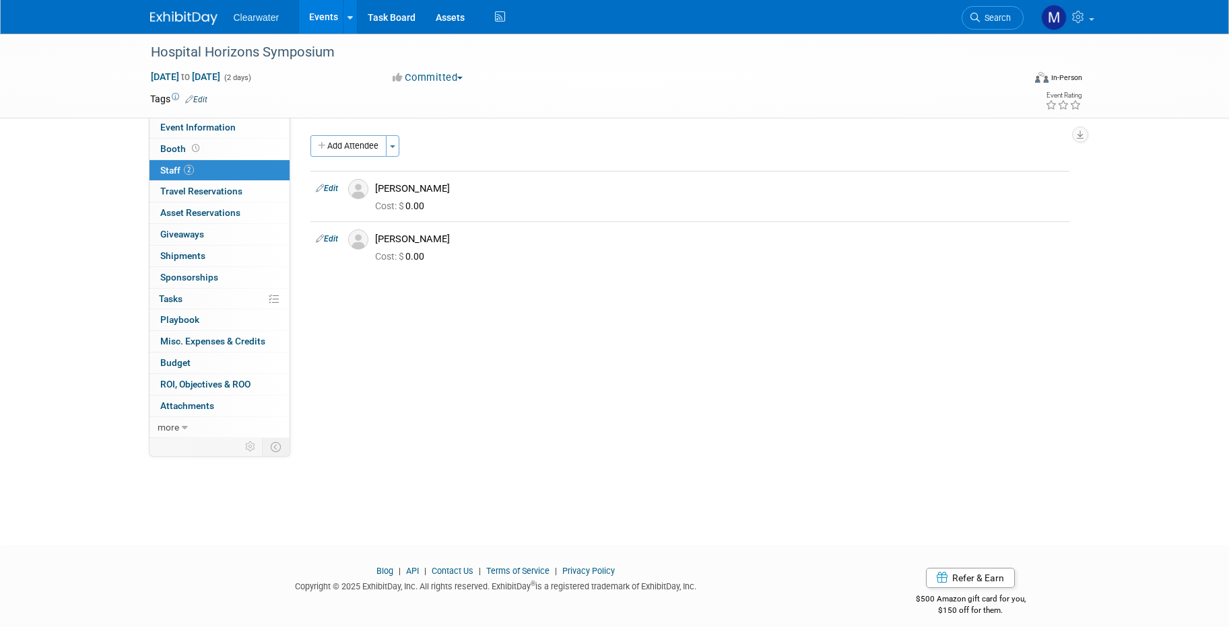
click at [1143, 131] on div "Hospital Horizons Symposium Oct 6, 2025 to Oct 7, 2025 (2 days) Oct 6, 2025 to …" at bounding box center [614, 277] width 1229 height 487
